Goal: Use online tool/utility

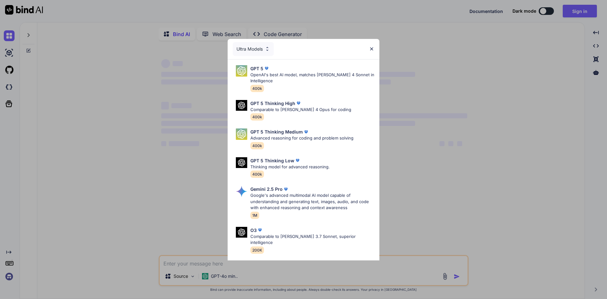
click at [372, 49] on img at bounding box center [371, 48] width 5 height 5
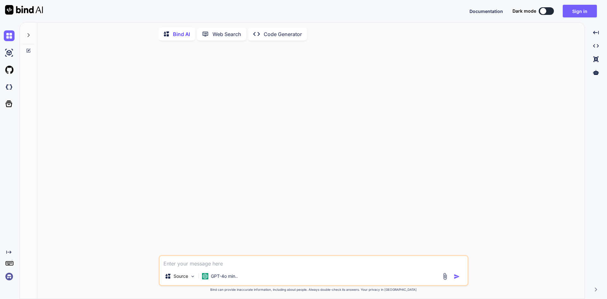
click at [220, 36] on p "Web Search" at bounding box center [226, 34] width 29 height 8
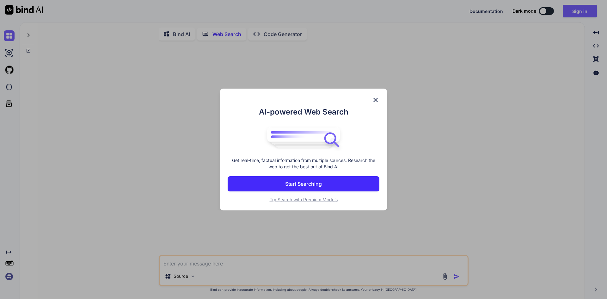
scroll to position [3, 0]
click at [378, 96] on img at bounding box center [376, 100] width 8 height 8
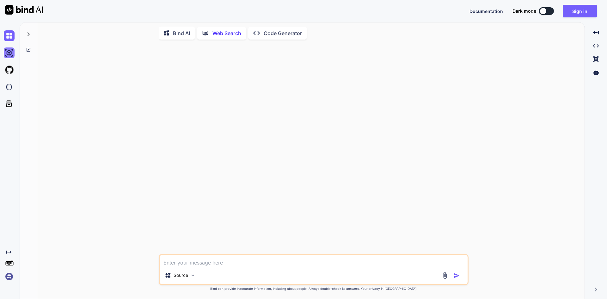
click at [4, 53] on img at bounding box center [9, 52] width 11 height 11
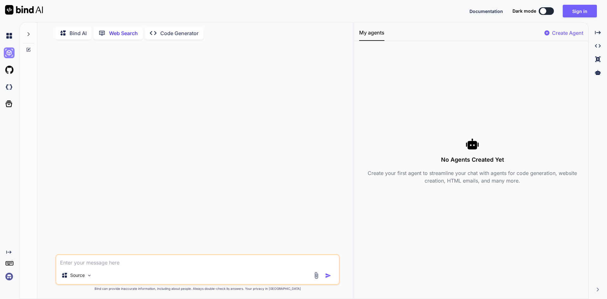
type textarea "x"
click at [4, 69] on img at bounding box center [9, 69] width 11 height 11
